Goal: Transaction & Acquisition: Purchase product/service

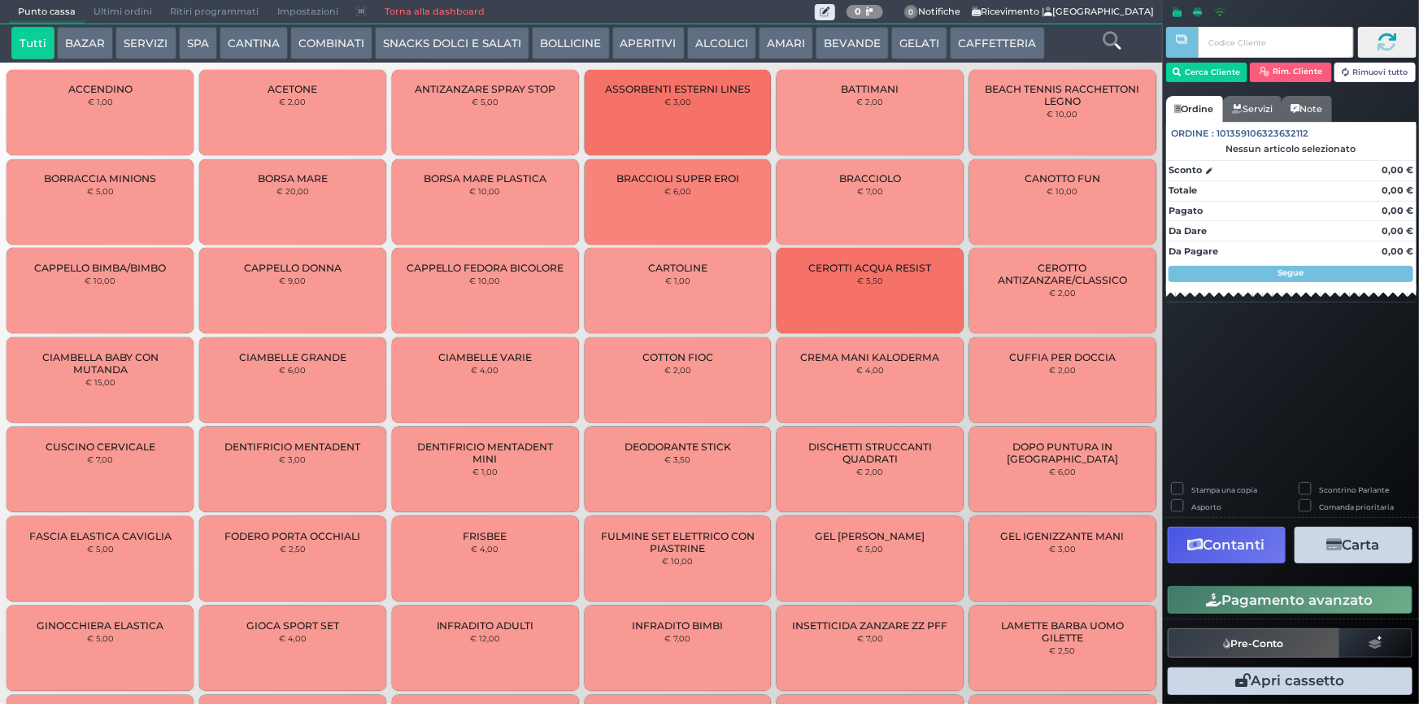
click at [148, 47] on button "SERVIZI" at bounding box center [145, 43] width 60 height 33
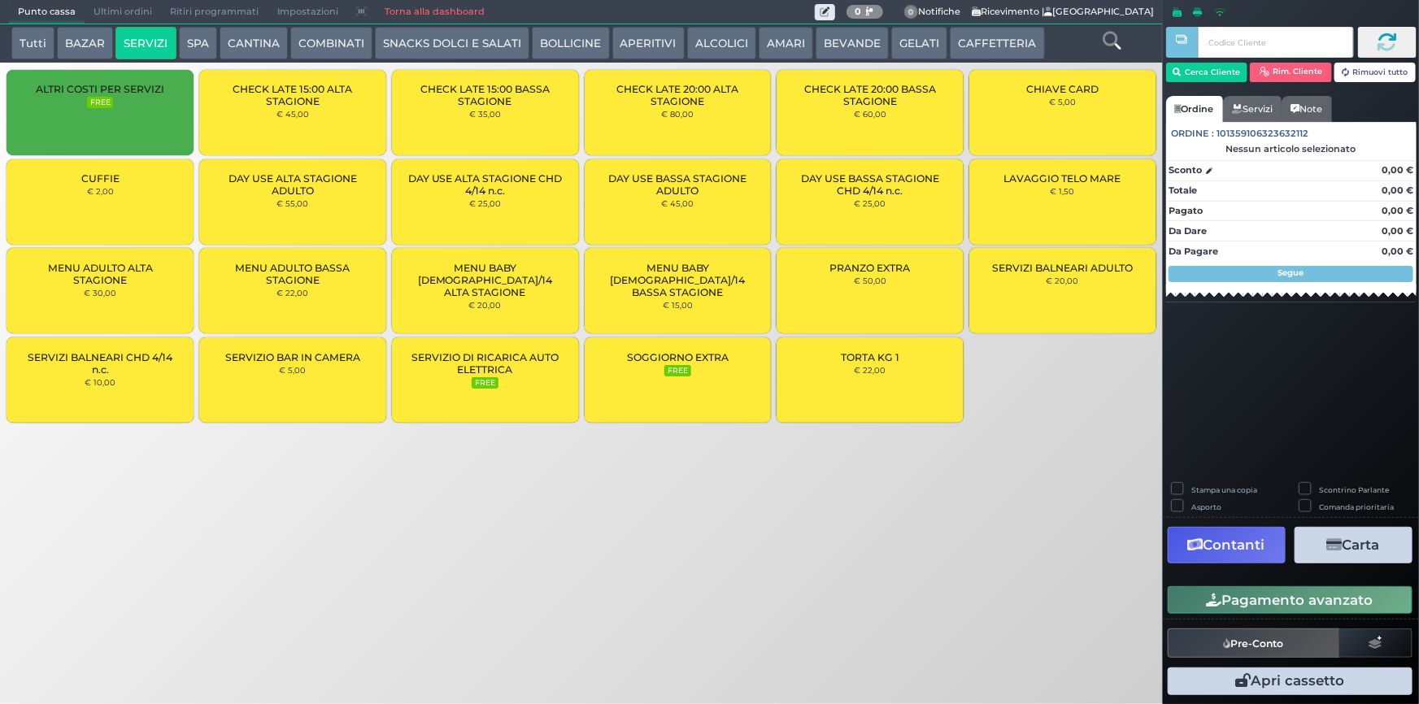
click at [124, 194] on div "CUFFIE € 2,00" at bounding box center [100, 201] width 187 height 85
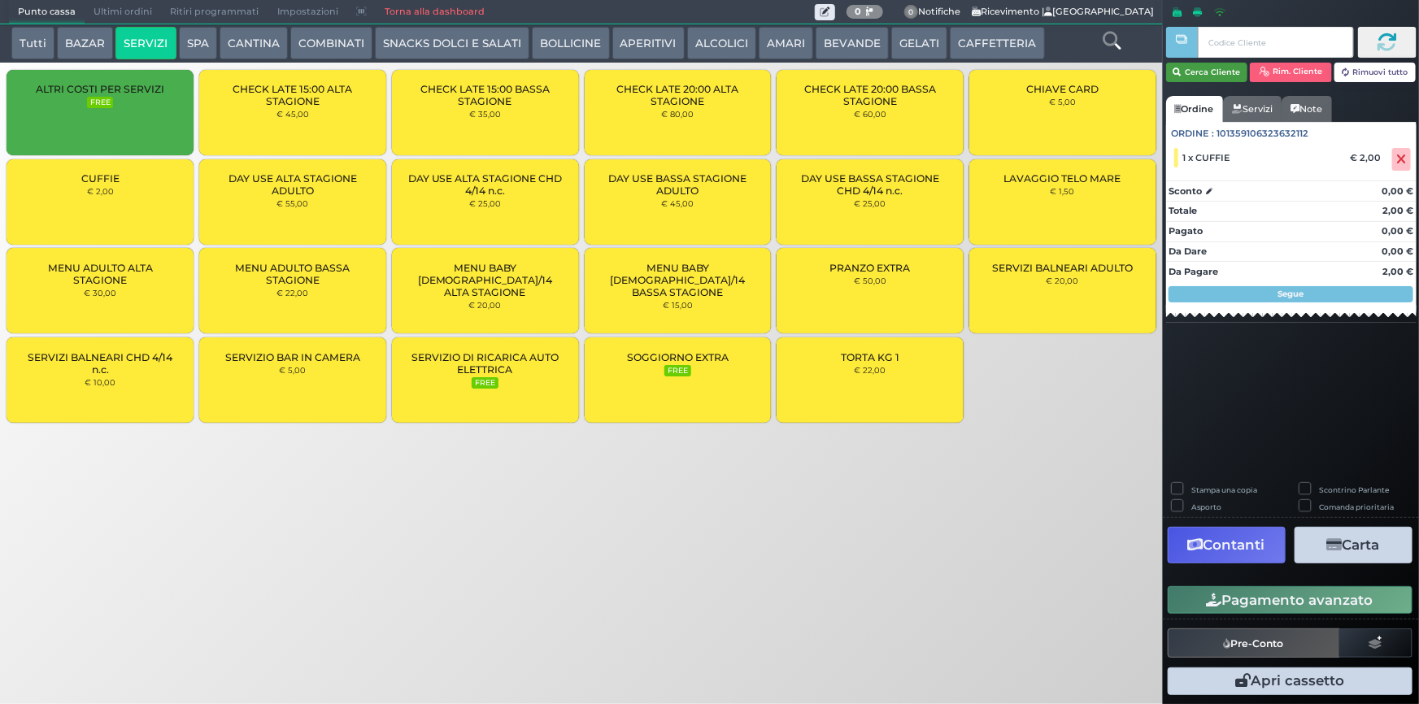
click at [1216, 69] on button "Cerca Cliente" at bounding box center [1207, 73] width 82 height 20
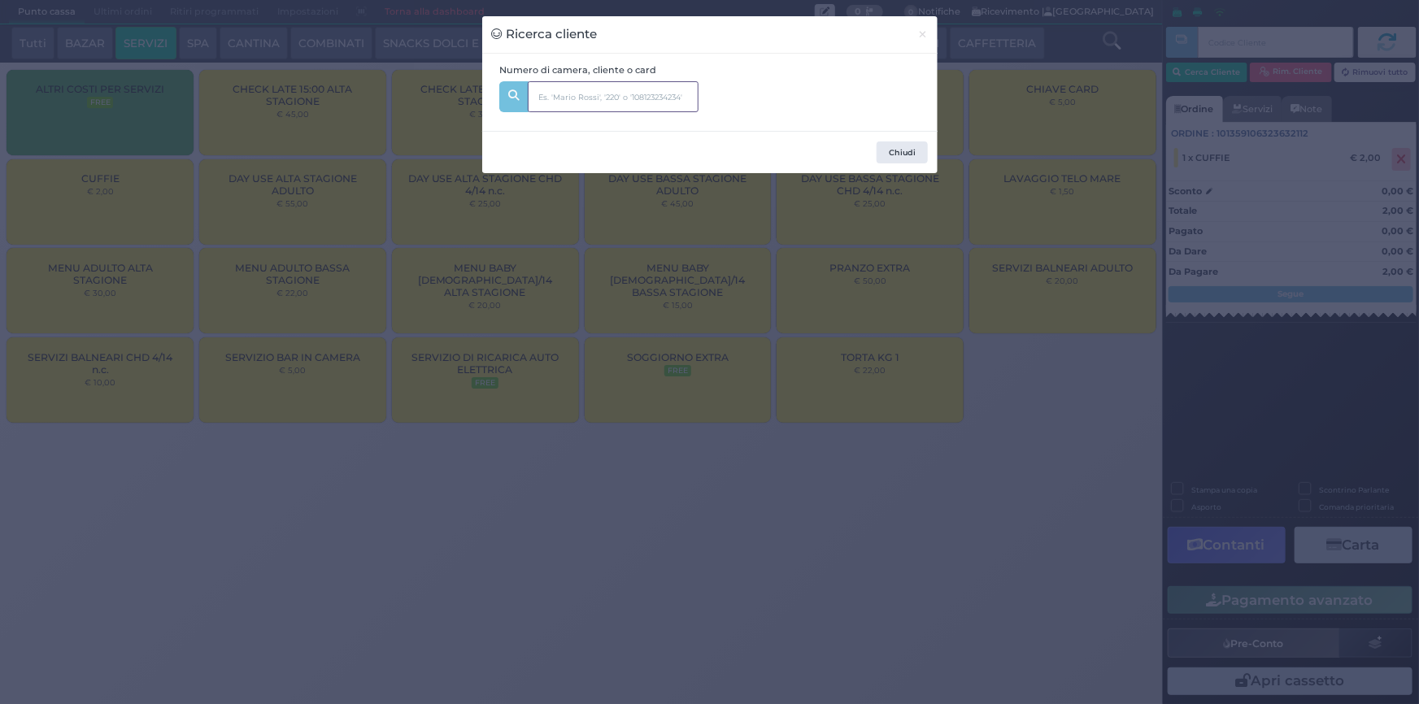
click at [629, 84] on input "text" at bounding box center [613, 96] width 171 height 31
type input "123"
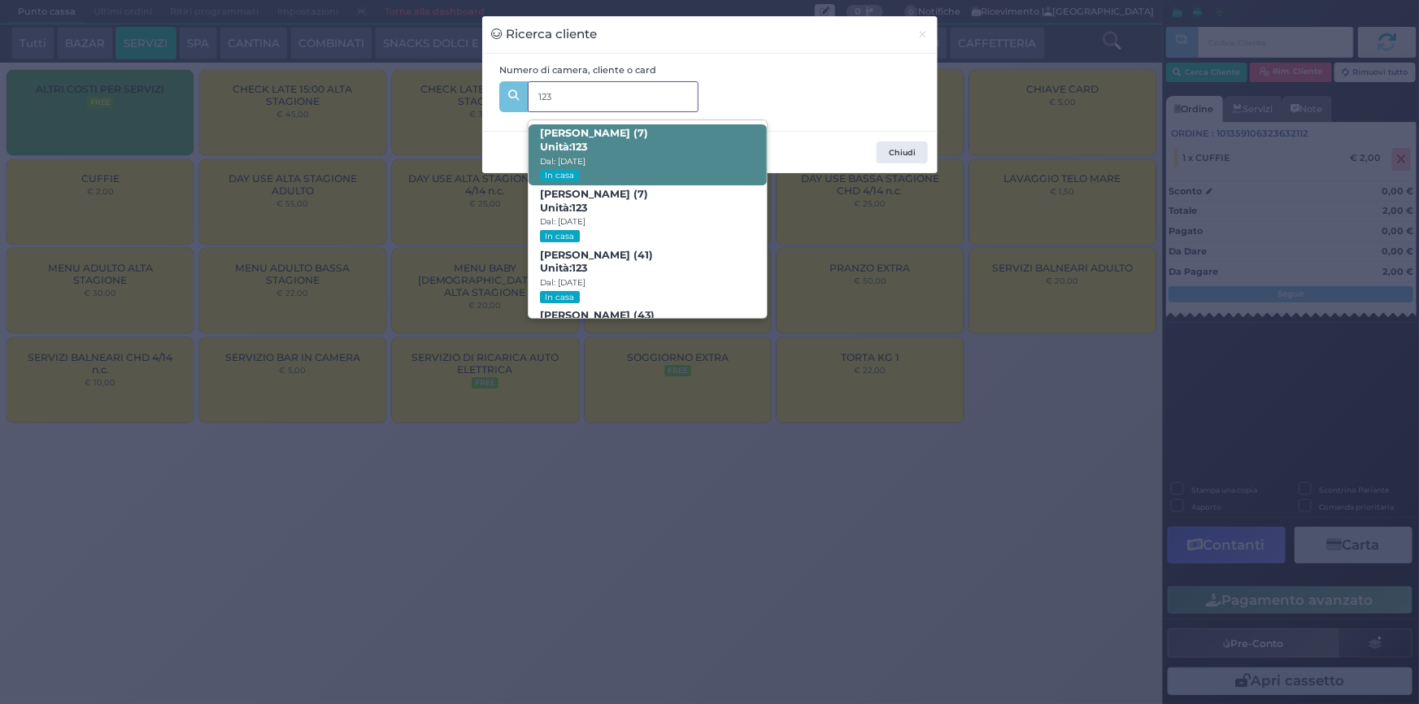
scroll to position [76, 0]
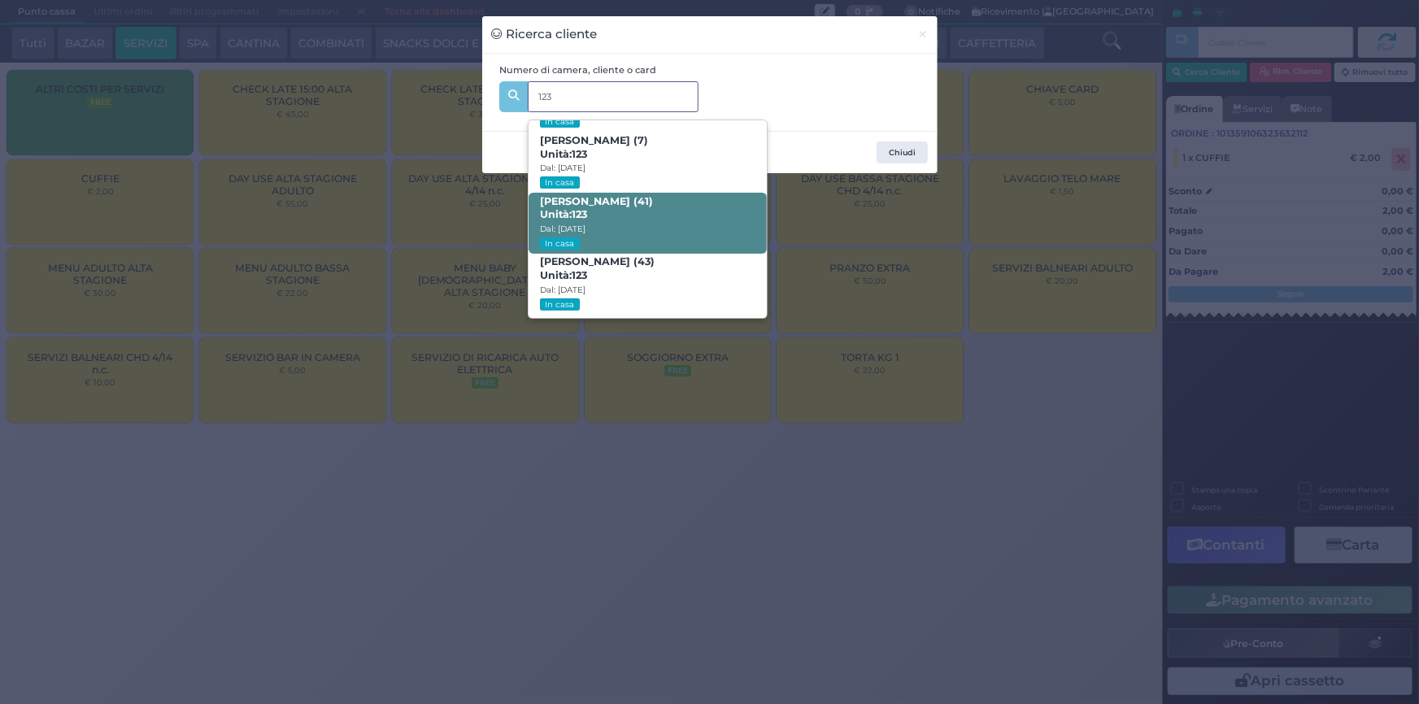
click at [696, 211] on span "[PERSON_NAME] (41) Unità: 123 Dal: [DATE] In casa" at bounding box center [648, 223] width 238 height 61
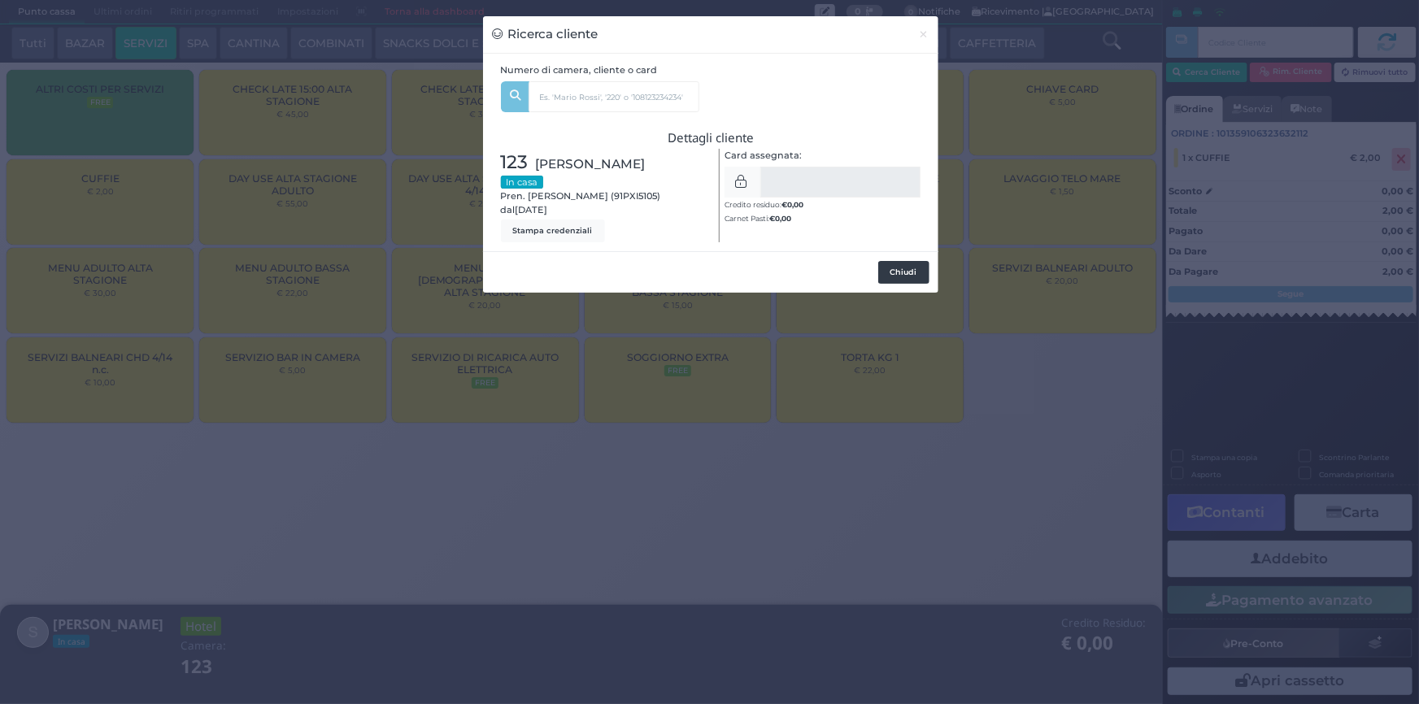
click at [916, 267] on button "Chiudi" at bounding box center [903, 272] width 51 height 23
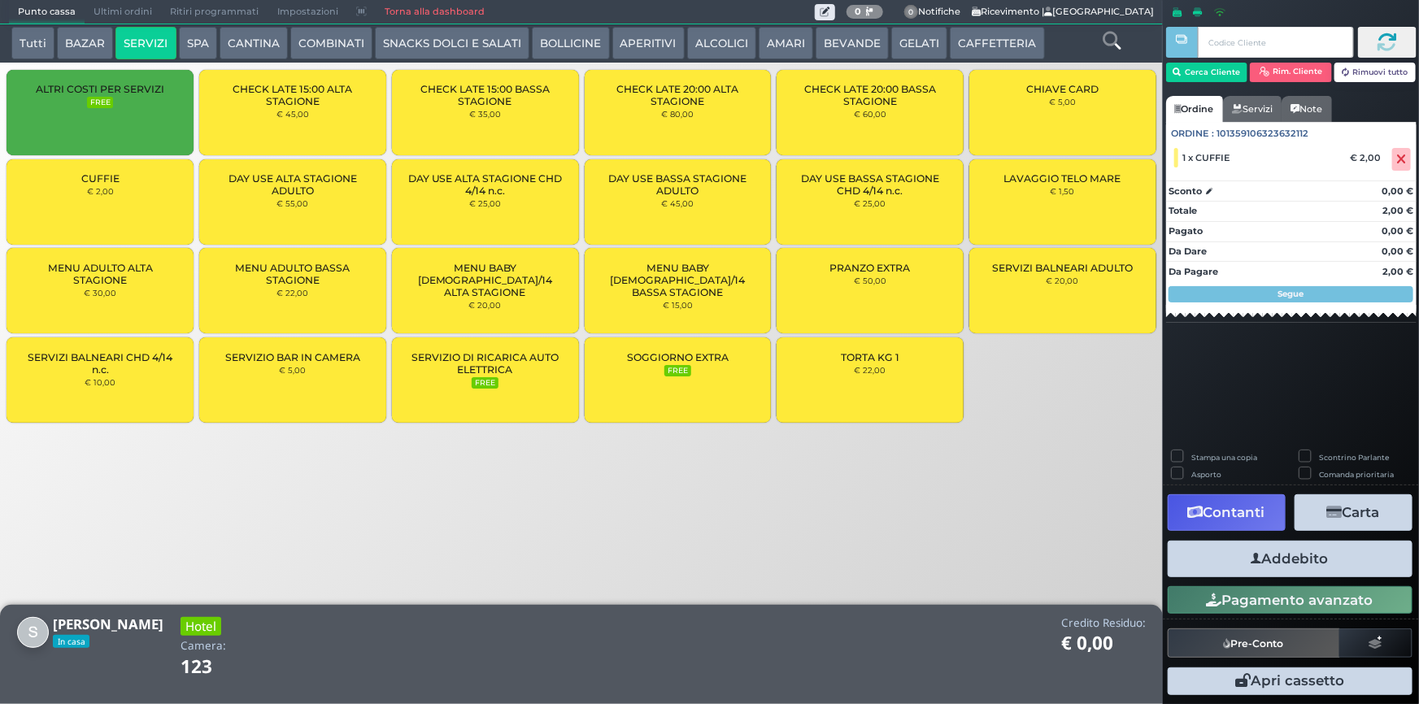
click at [1368, 552] on button "Addebito" at bounding box center [1290, 559] width 245 height 37
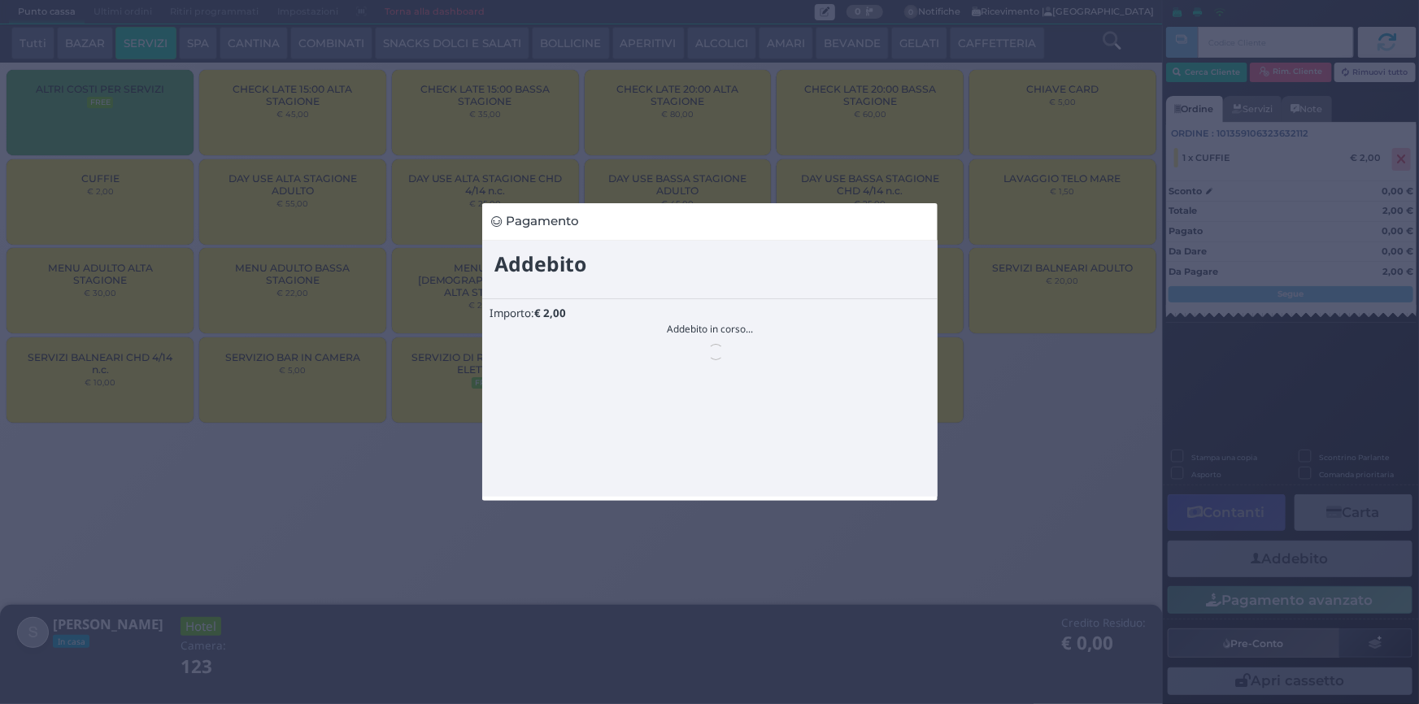
scroll to position [0, 0]
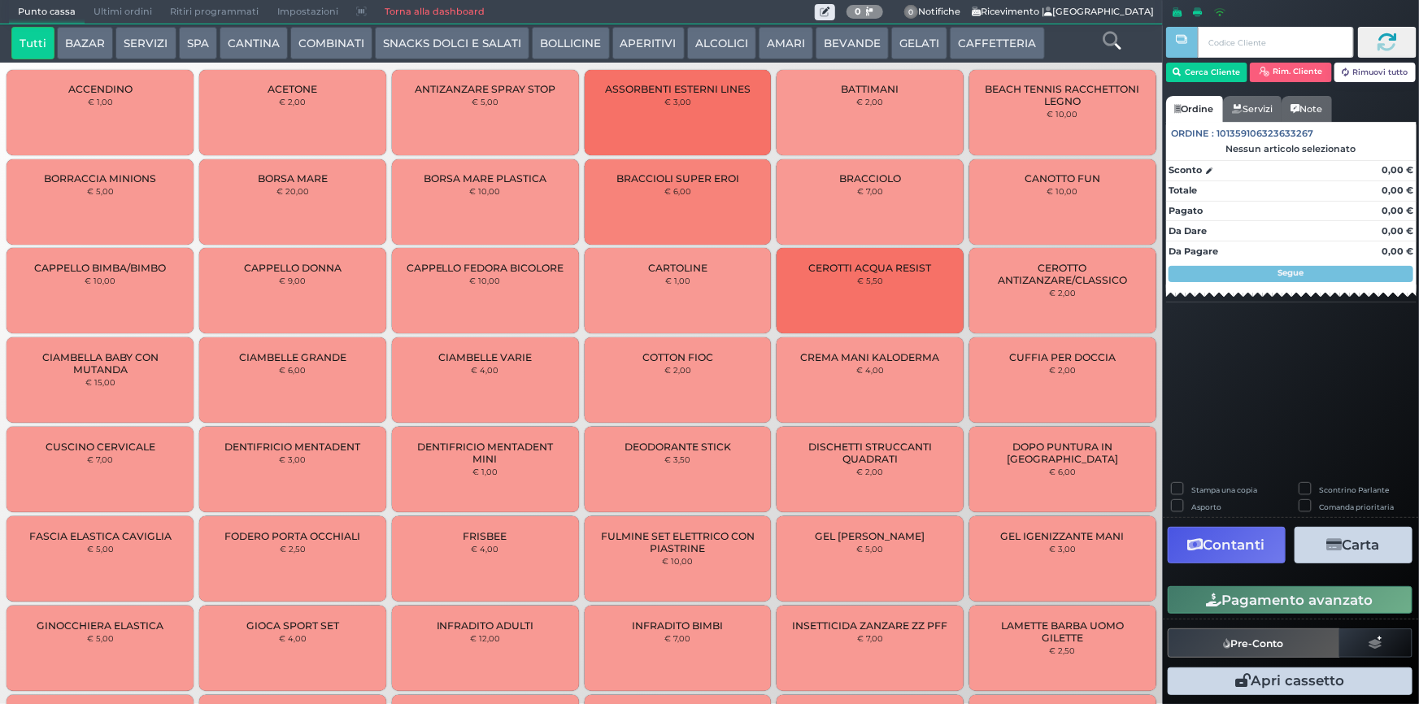
click at [194, 48] on button "SPA" at bounding box center [198, 43] width 38 height 33
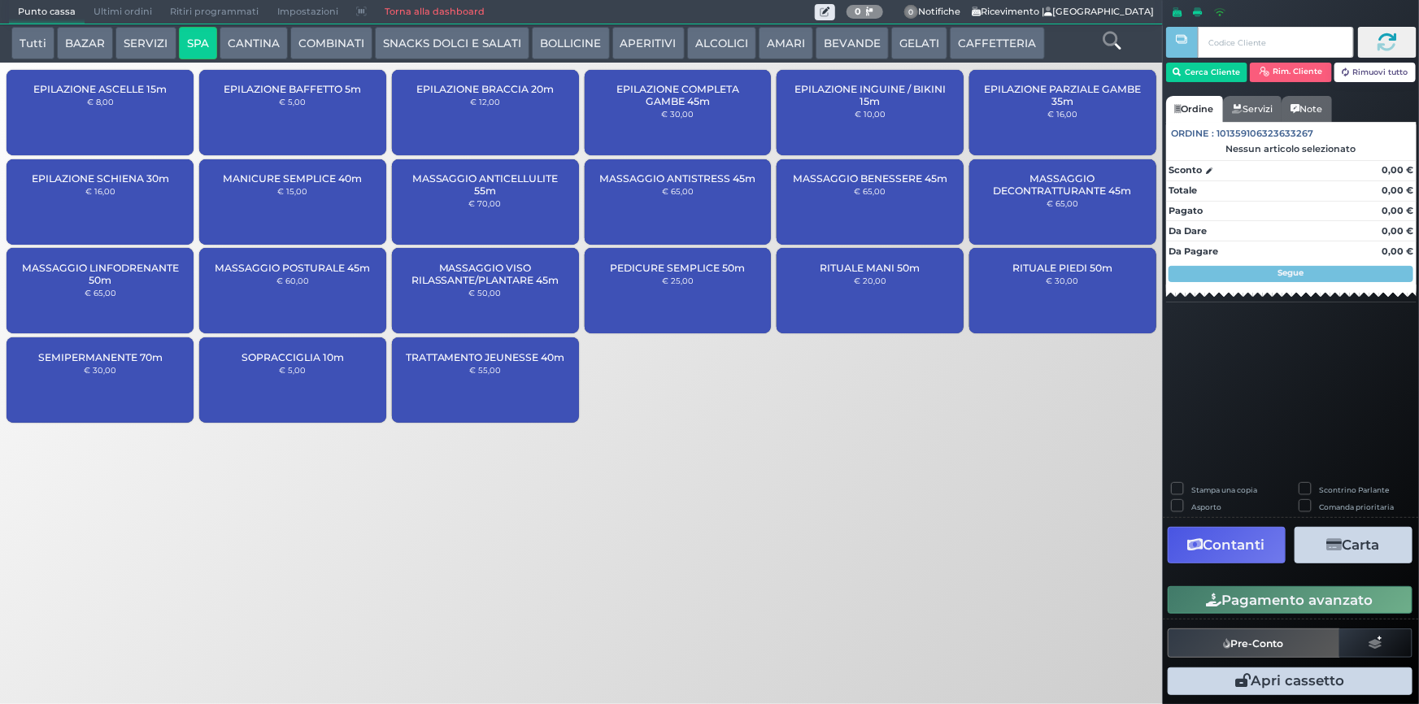
click at [133, 38] on button "SERVIZI" at bounding box center [145, 43] width 60 height 33
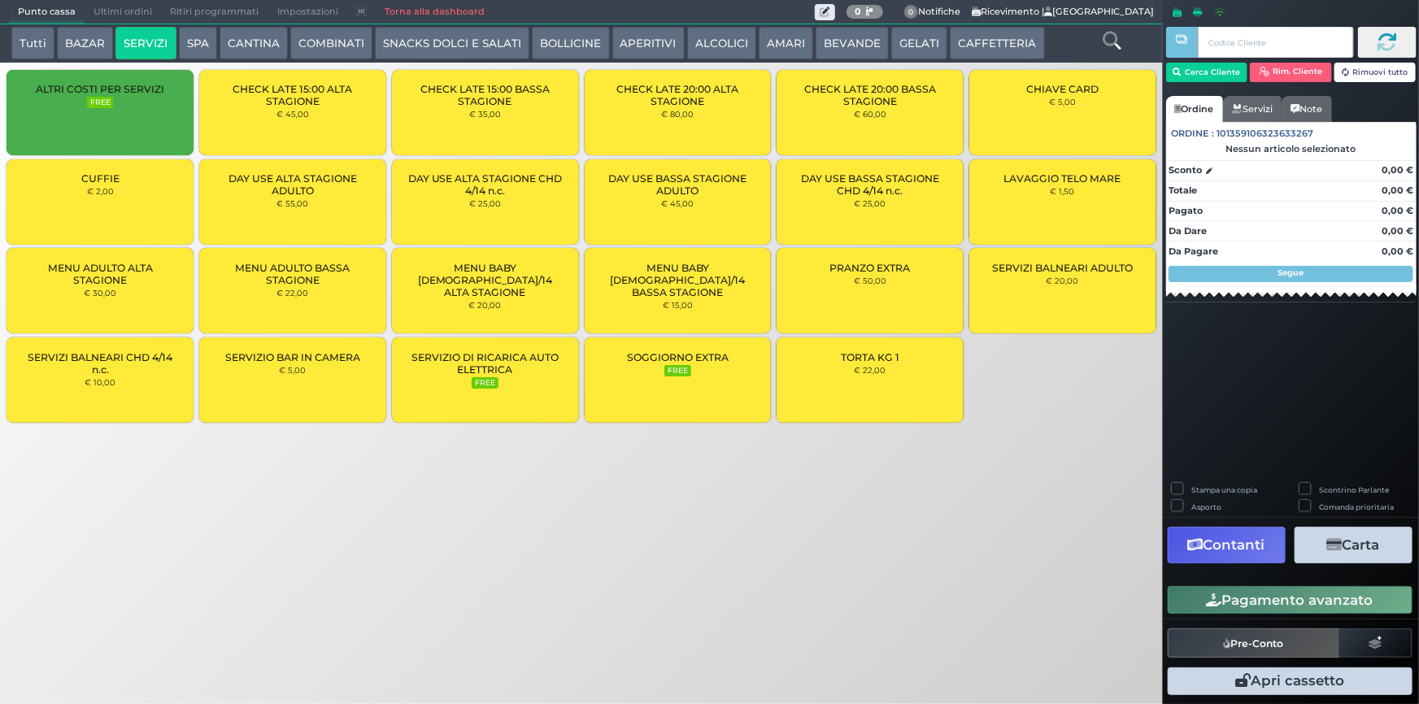
click at [1037, 186] on div "LAVAGGIO TELO MARE € 1,50" at bounding box center [1062, 201] width 187 height 85
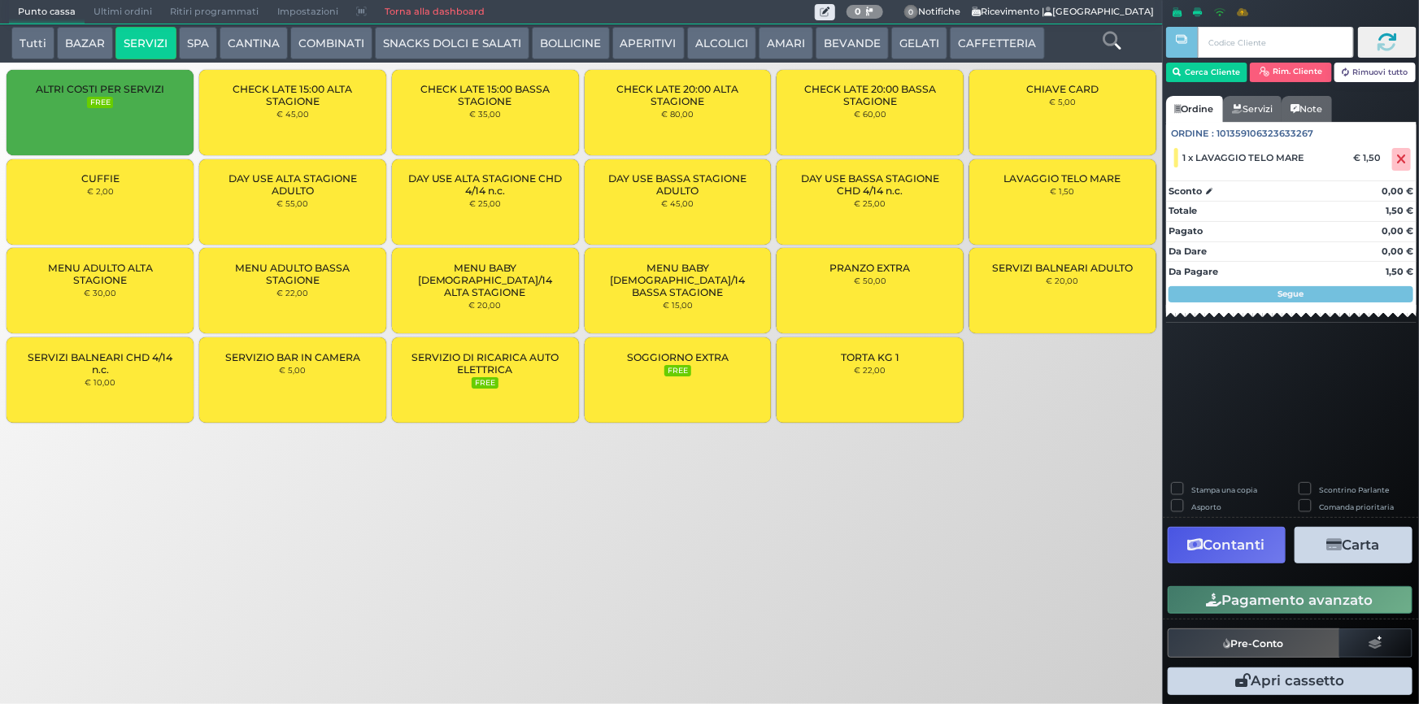
click at [1037, 186] on div "LAVAGGIO TELO MARE € 1,50" at bounding box center [1062, 201] width 187 height 85
click at [1203, 77] on button "Cerca Cliente" at bounding box center [1207, 73] width 82 height 20
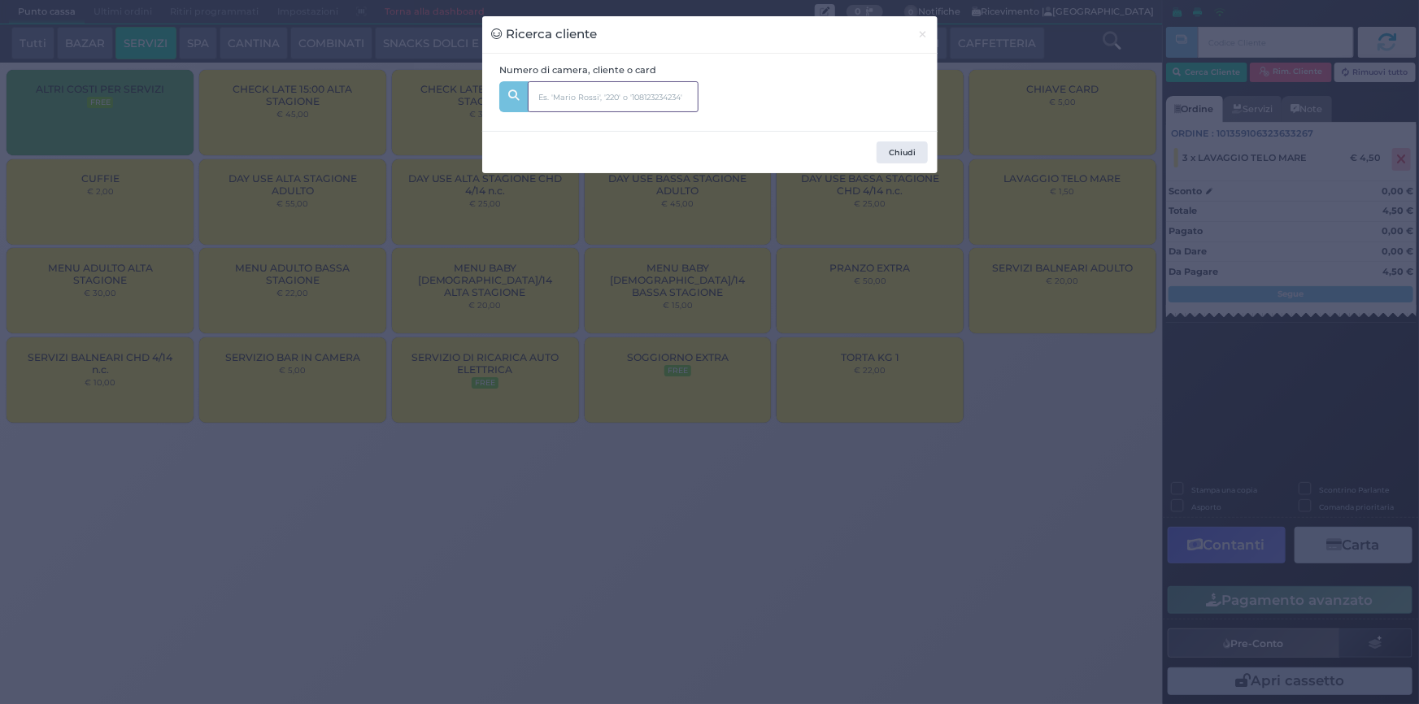
click at [634, 101] on input "text" at bounding box center [613, 96] width 171 height 31
type input "218"
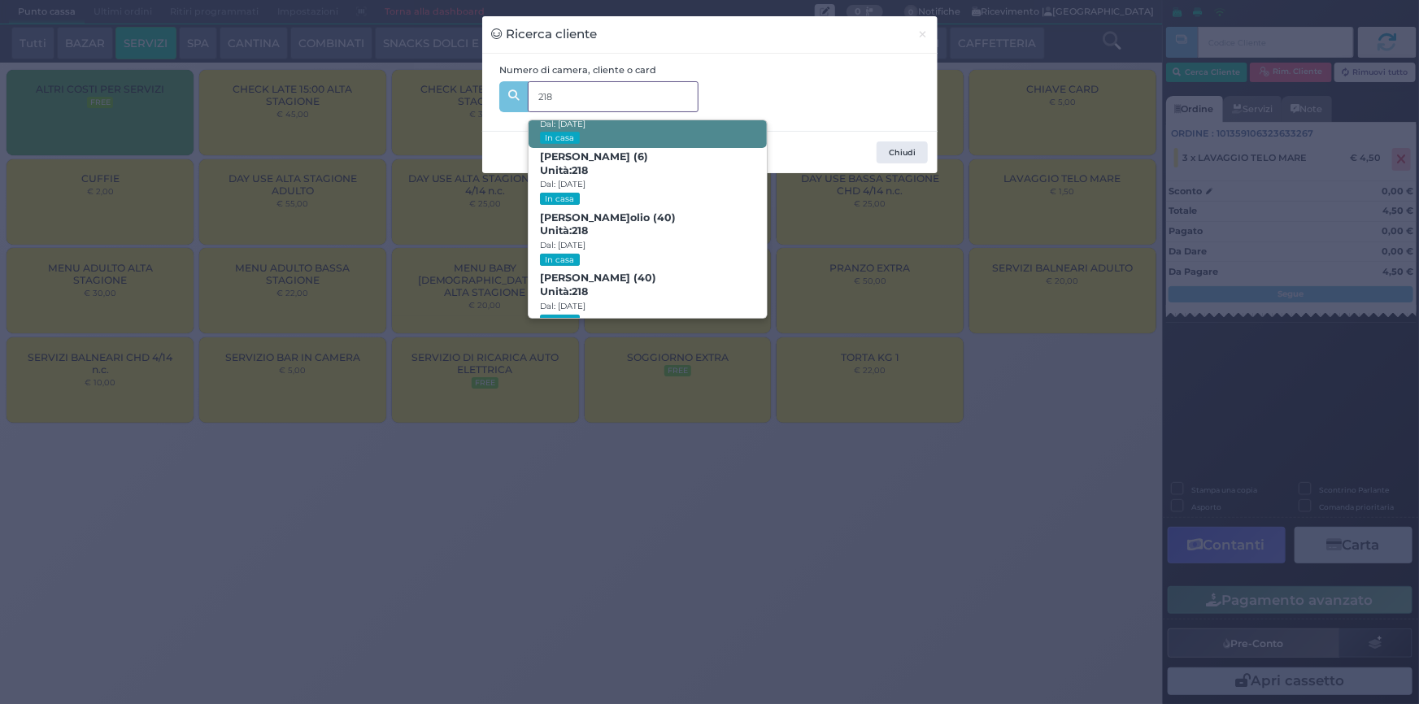
scroll to position [76, 0]
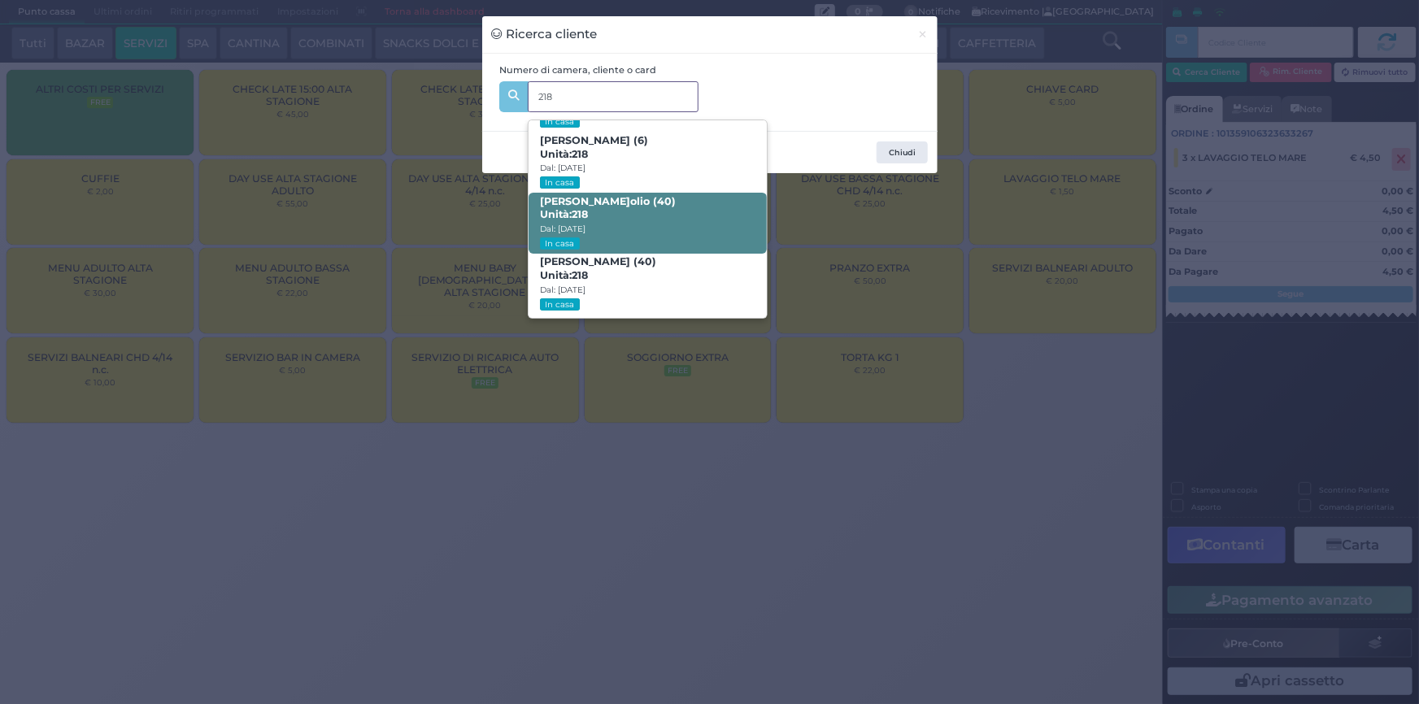
click at [648, 204] on b "Daniela Dell‘olio (40) Unità: 218" at bounding box center [608, 208] width 136 height 26
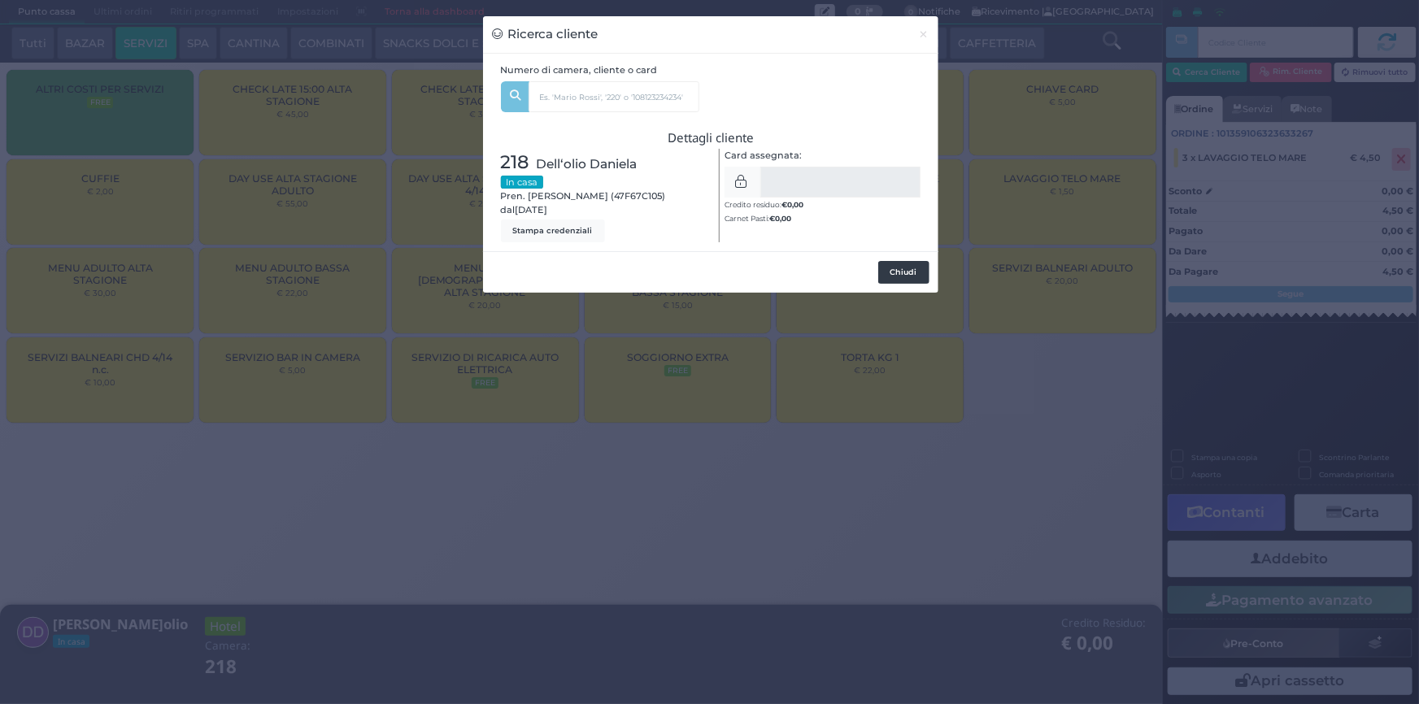
click at [916, 278] on button "Chiudi" at bounding box center [903, 272] width 51 height 23
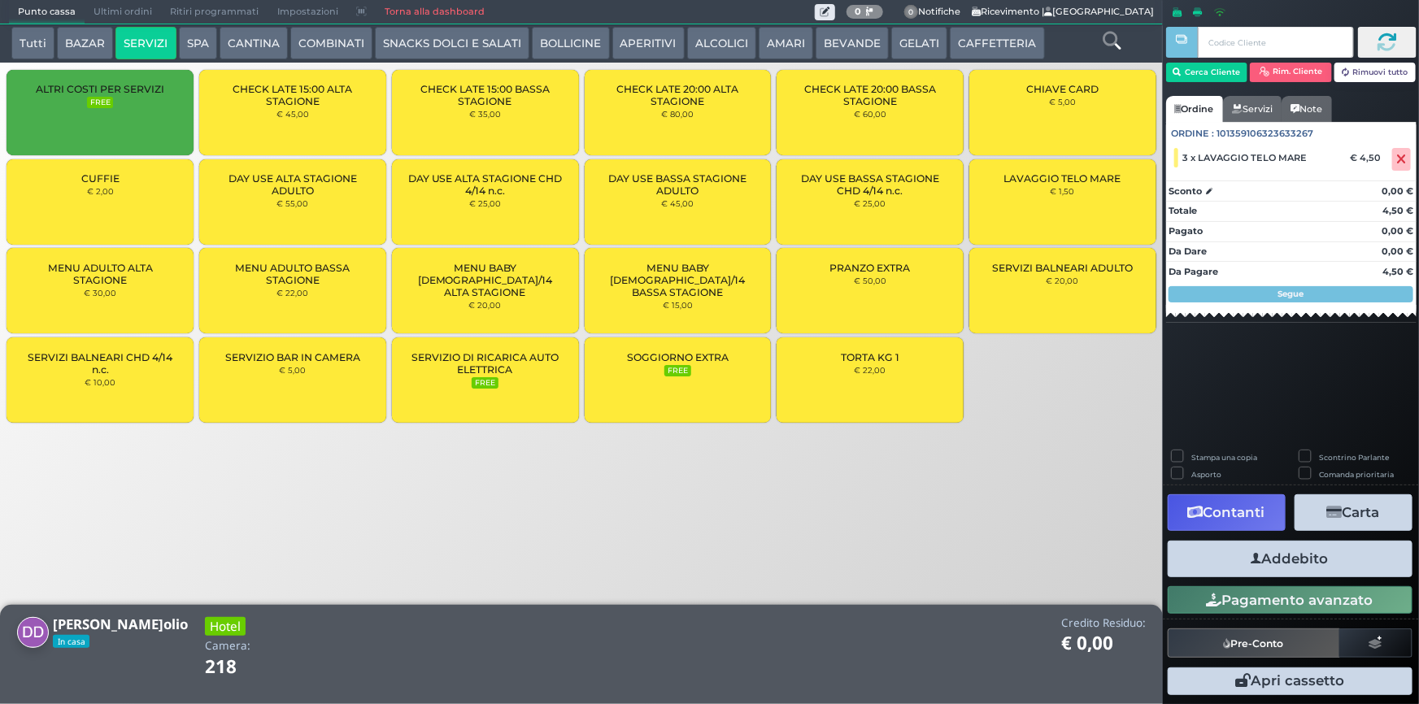
click at [1255, 549] on button "Addebito" at bounding box center [1290, 559] width 245 height 37
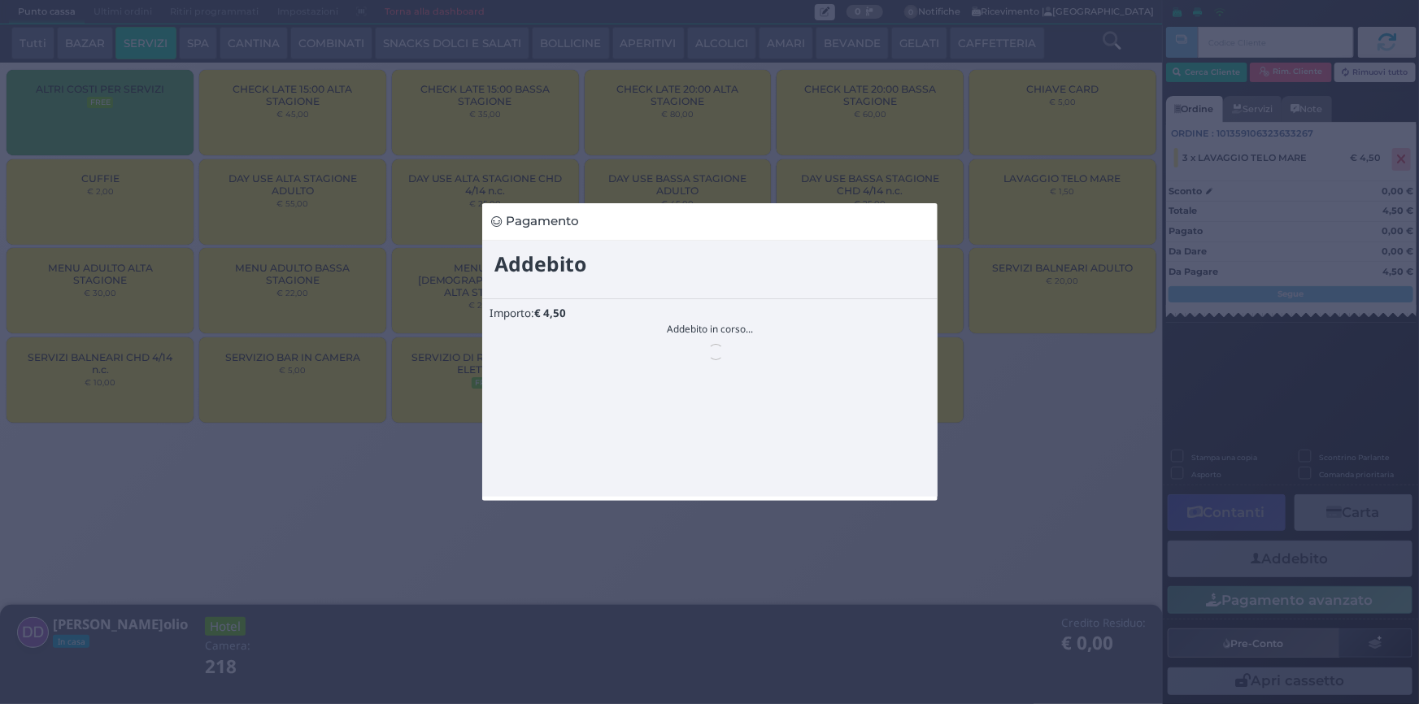
scroll to position [0, 0]
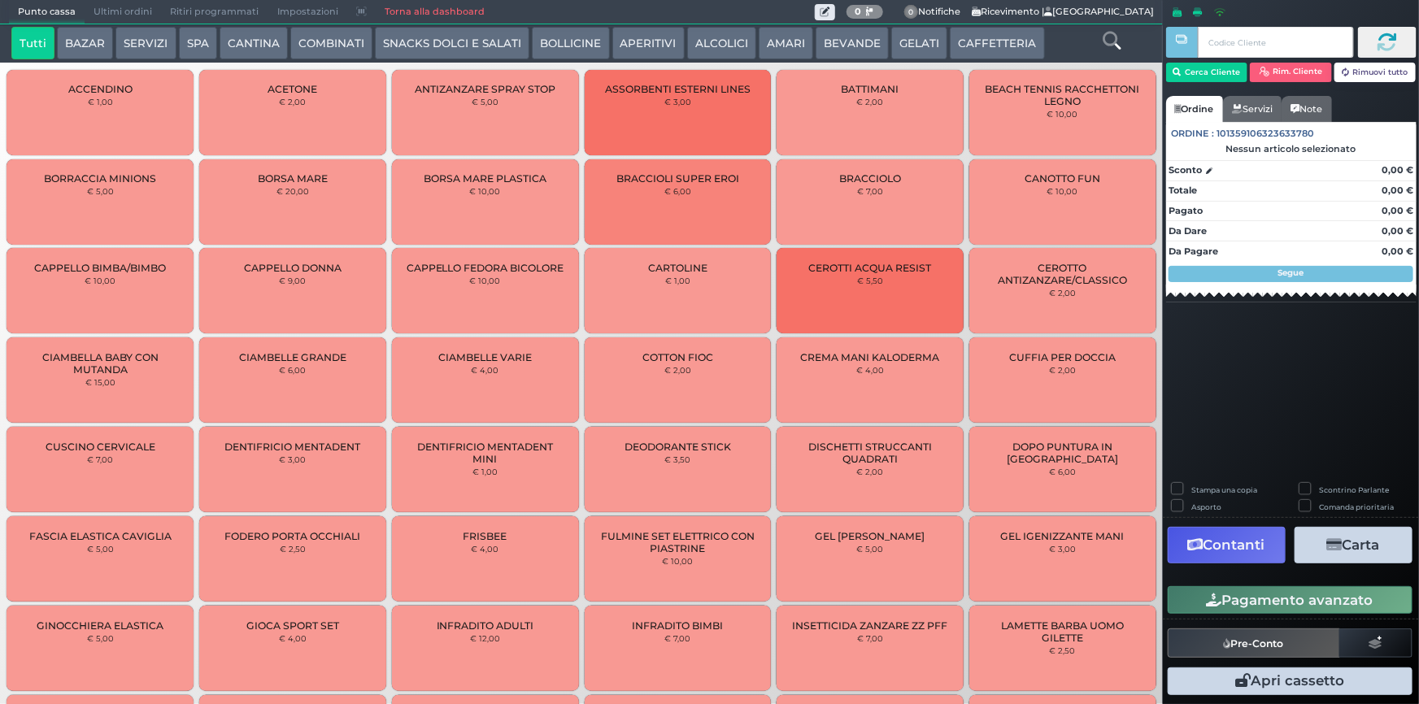
click at [195, 42] on button "SPA" at bounding box center [198, 43] width 38 height 33
